Goal: Transaction & Acquisition: Purchase product/service

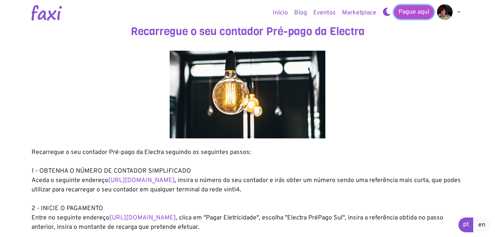
click at [405, 12] on link "Pague aqui" at bounding box center [414, 12] width 40 height 14
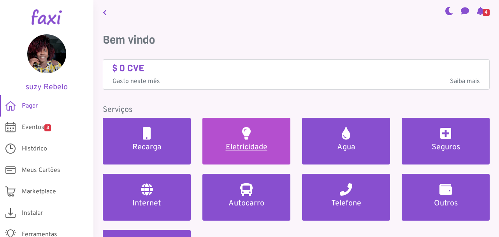
click at [245, 136] on h2 at bounding box center [246, 133] width 9 height 12
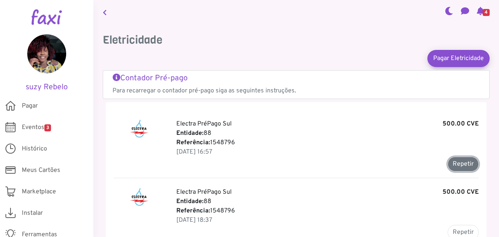
click at [465, 163] on button "Repetir" at bounding box center [463, 164] width 31 height 15
type input "*******"
type input "******"
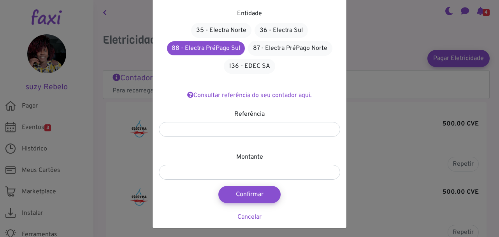
scroll to position [46, 0]
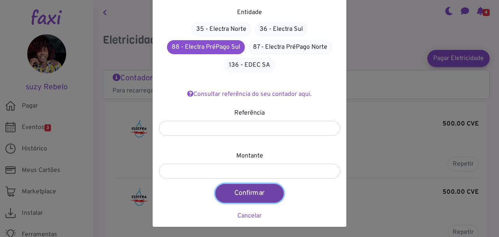
click at [245, 194] on button "Confirmar" at bounding box center [249, 193] width 69 height 19
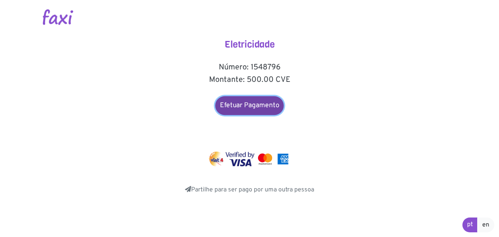
click at [259, 108] on link "Efetuar Pagamento" at bounding box center [249, 105] width 69 height 19
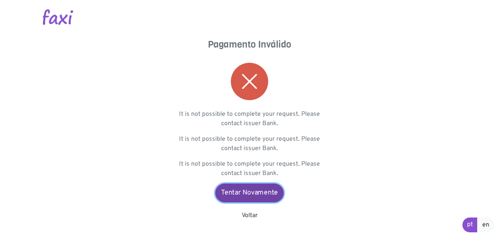
click at [245, 191] on link "Tentar Novamente" at bounding box center [249, 192] width 69 height 19
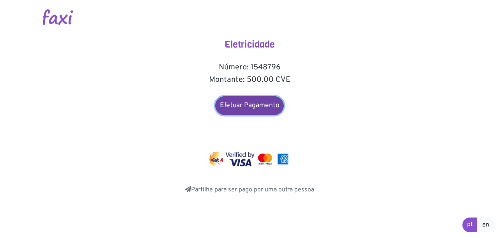
click at [245, 104] on link "Efetuar Pagamento" at bounding box center [249, 105] width 69 height 19
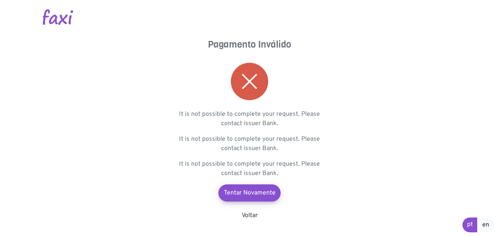
click at [252, 70] on img at bounding box center [249, 81] width 37 height 37
click at [249, 81] on img at bounding box center [249, 81] width 37 height 37
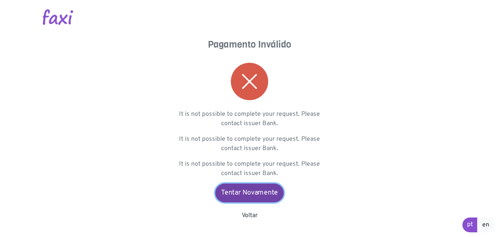
click at [247, 192] on link "Tentar Novamente" at bounding box center [249, 192] width 69 height 19
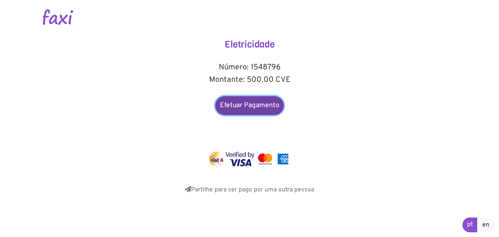
click at [243, 106] on link "Efetuar Pagamento" at bounding box center [249, 105] width 69 height 19
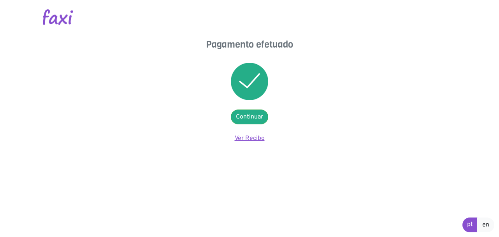
click at [248, 136] on link "Ver Recibo" at bounding box center [250, 138] width 30 height 8
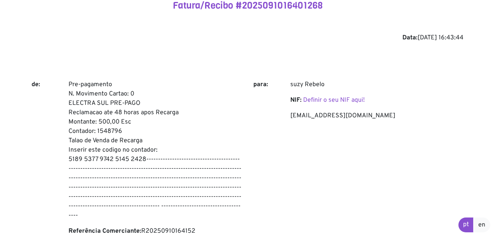
scroll to position [78, 0]
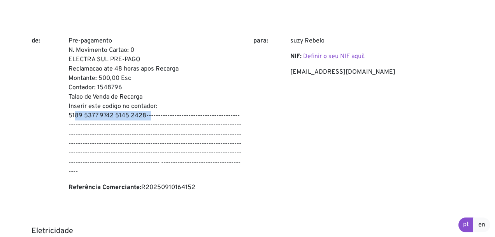
drag, startPoint x: 69, startPoint y: 115, endPoint x: 145, endPoint y: 115, distance: 76.0
click at [145, 115] on p "Pre-pagamento N. Movimento Cartao: 0 ELECTRA SUL PRE-PAGO Reclamacao ate 48 hor…" at bounding box center [155, 106] width 173 height 140
copy p "5189 5377 9742 5145 2428"
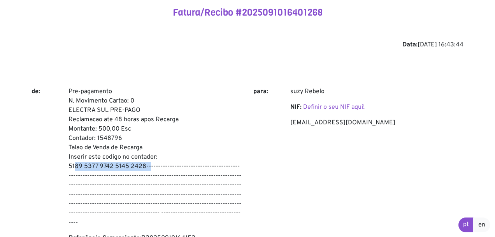
scroll to position [39, 0]
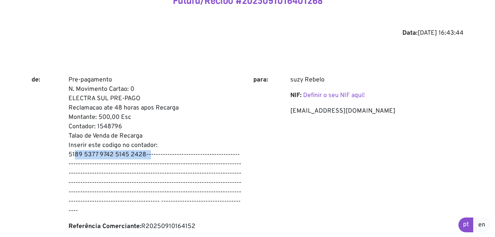
click at [145, 155] on p "Pre-pagamento N. Movimento Cartao: 0 ELECTRA SUL PRE-PAGO Reclamacao ate 48 hor…" at bounding box center [155, 145] width 173 height 140
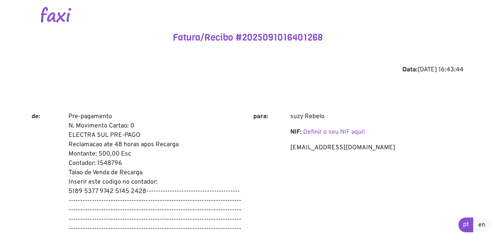
scroll to position [0, 0]
